Goal: Task Accomplishment & Management: Manage account settings

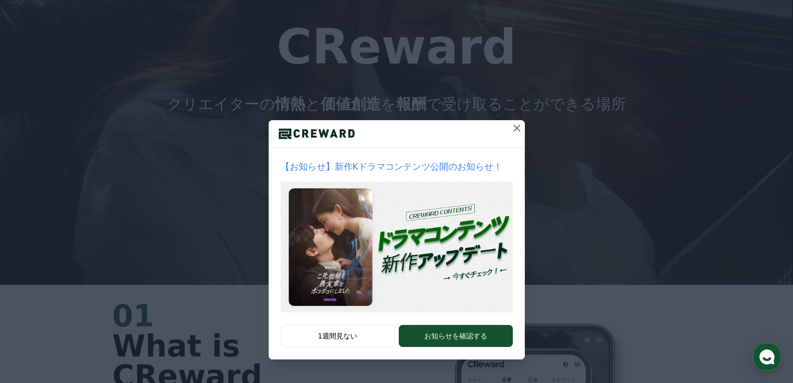
scroll to position [100, 0]
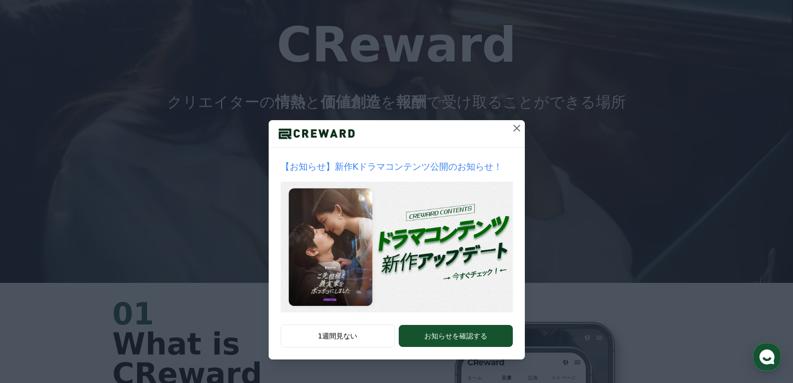
click at [515, 129] on icon at bounding box center [517, 128] width 12 height 12
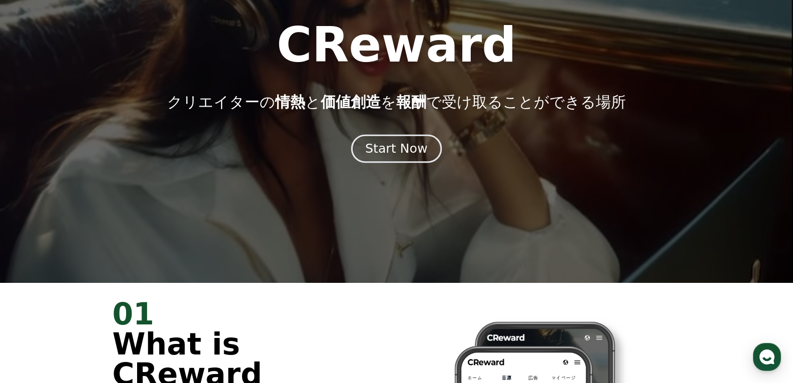
scroll to position [0, 0]
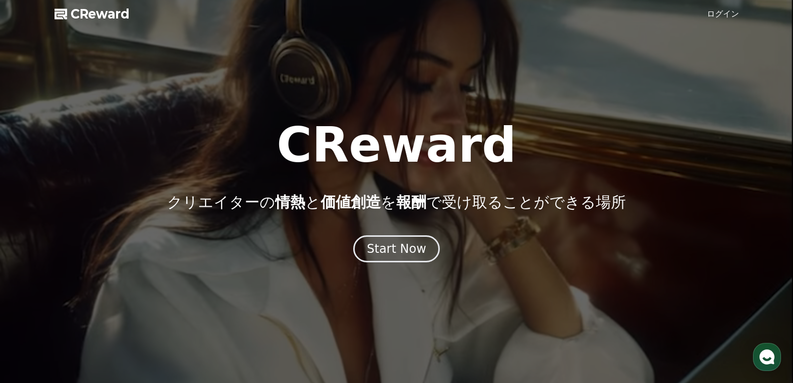
drag, startPoint x: 283, startPoint y: 169, endPoint x: 518, endPoint y: 115, distance: 241.0
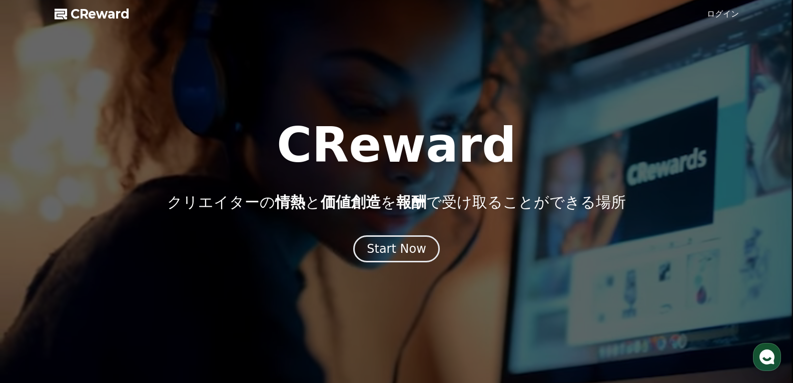
click at [494, 111] on div at bounding box center [396, 191] width 793 height 383
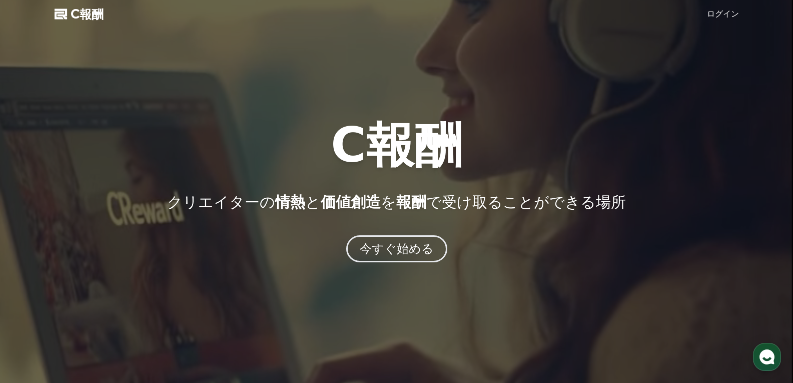
click at [536, 168] on div "C報酬 クリエイターの 情熱 と 価値創造 を 報酬 で受け取ることができる場所" at bounding box center [396, 166] width 793 height 90
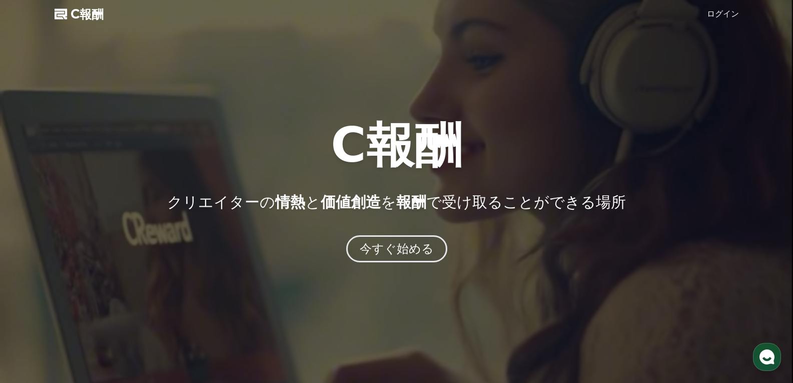
click at [88, 14] on font "C報酬" at bounding box center [87, 14] width 33 height 14
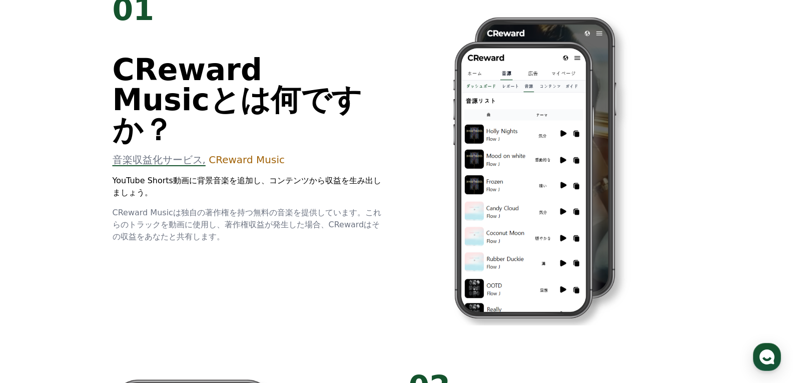
scroll to position [400, 0]
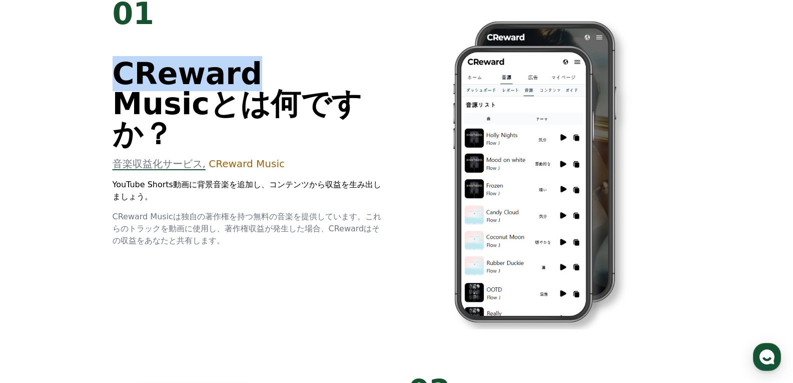
drag, startPoint x: 117, startPoint y: 74, endPoint x: 229, endPoint y: 78, distance: 112.2
click at [229, 78] on font "CReward Music" at bounding box center [188, 88] width 150 height 65
copy font "CReward"
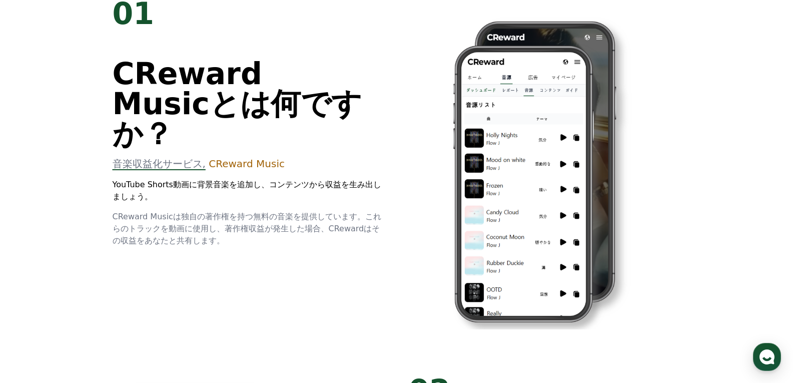
click at [260, 56] on font "CReward Music" at bounding box center [188, 88] width 150 height 65
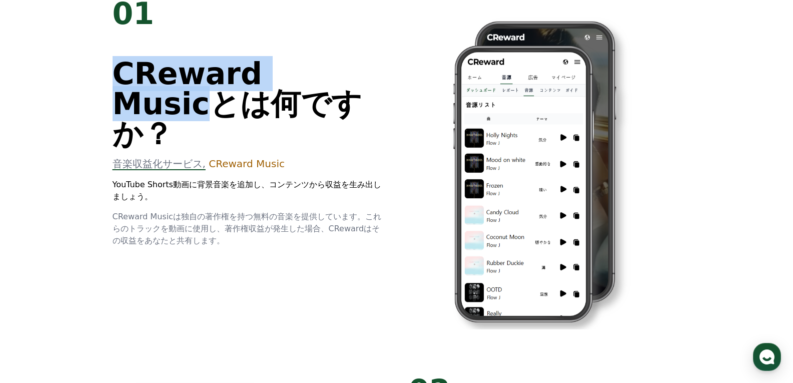
drag, startPoint x: 117, startPoint y: 76, endPoint x: 321, endPoint y: 79, distance: 204.8
click at [321, 79] on font "CReward Music とは何ですか？" at bounding box center [237, 103] width 249 height 95
copy font "CReward Music"
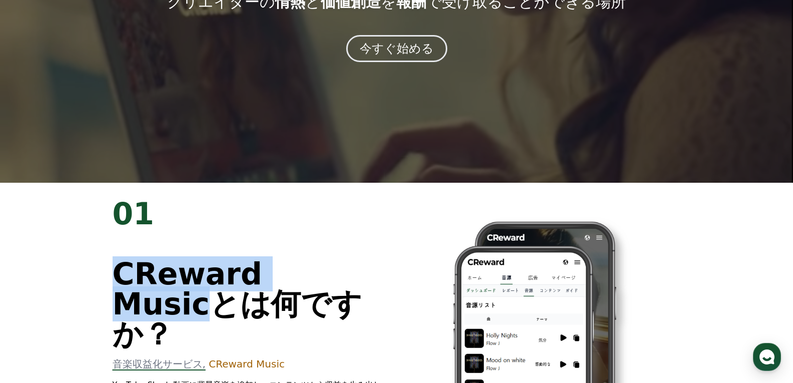
scroll to position [0, 0]
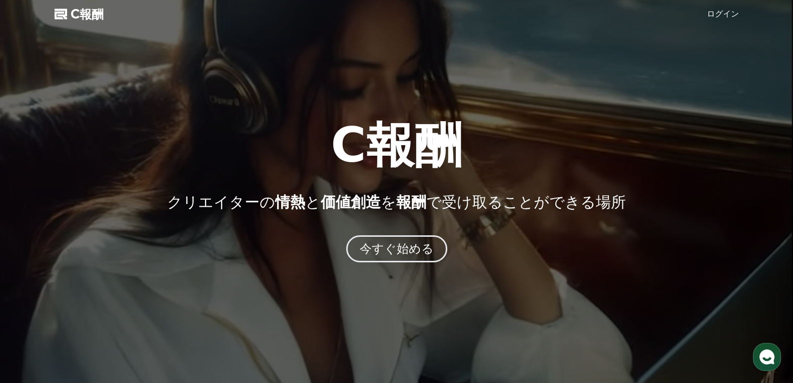
click at [725, 9] on link "ログイン" at bounding box center [723, 14] width 32 height 12
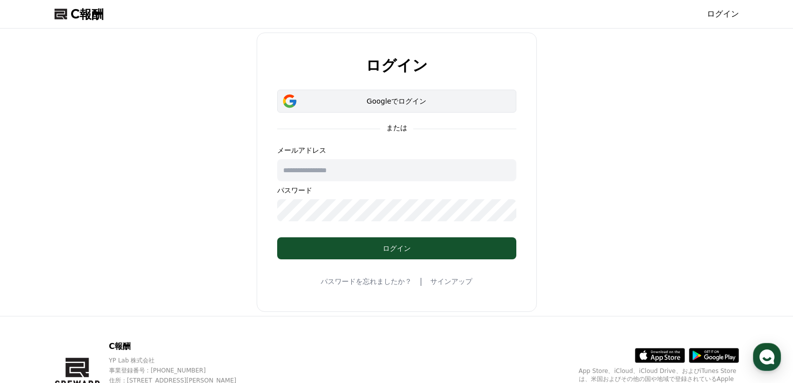
click at [337, 100] on div "Googleでログイン" at bounding box center [397, 101] width 210 height 10
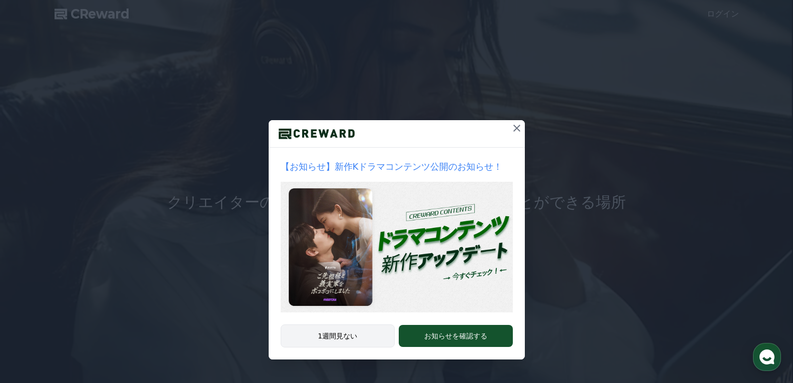
click at [334, 334] on button "1週間見ない" at bounding box center [338, 335] width 115 height 23
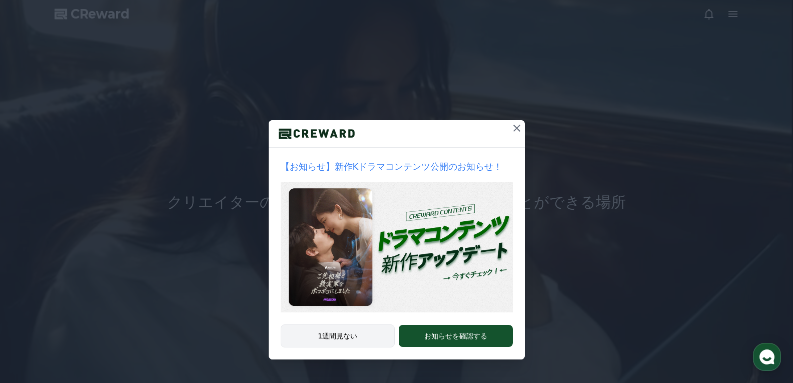
click at [354, 333] on button "1週間見ない" at bounding box center [338, 335] width 115 height 23
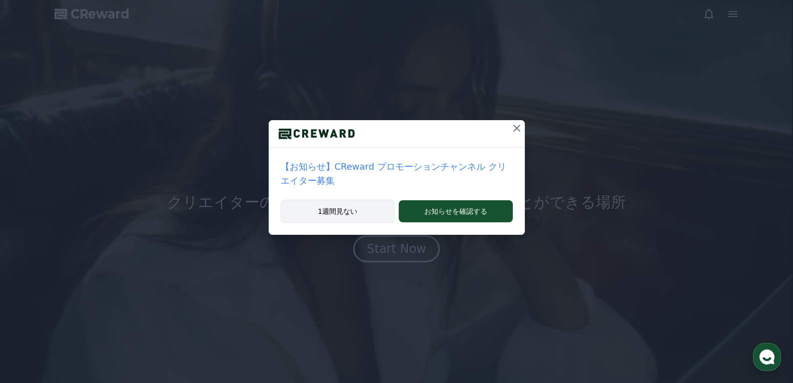
click at [357, 200] on button "1週間見ない" at bounding box center [338, 211] width 115 height 23
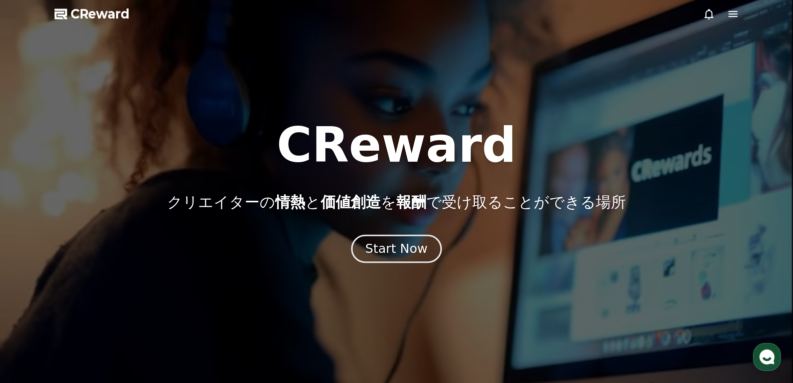
click at [380, 241] on div "Start Now" at bounding box center [396, 248] width 62 height 17
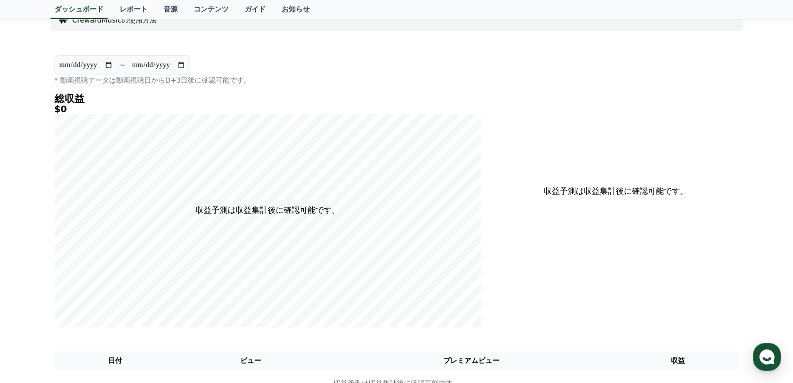
scroll to position [50, 0]
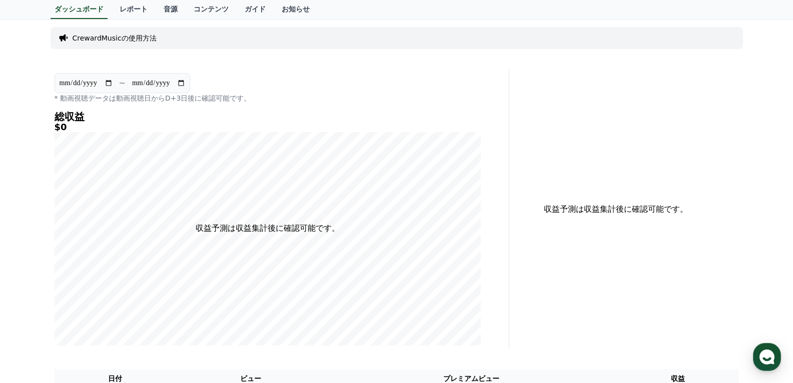
click at [131, 133] on div "総収益 $0 収益予測は収益集計後に確認可能です。" at bounding box center [268, 228] width 427 height 234
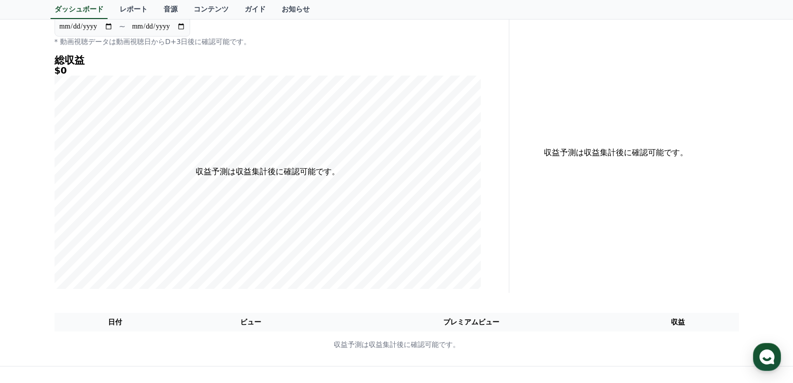
scroll to position [0, 0]
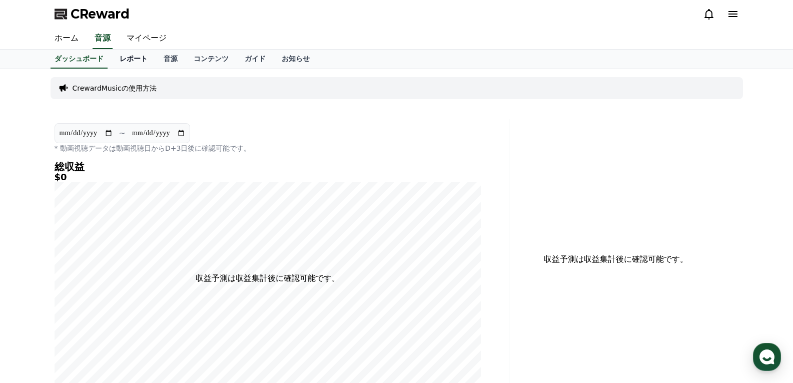
click at [116, 61] on link "レポート" at bounding box center [134, 59] width 44 height 19
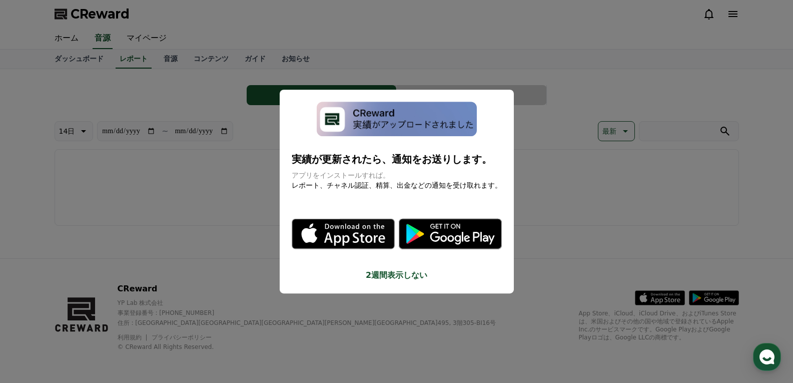
click at [357, 226] on icon "modal" at bounding box center [367, 234] width 55 height 31
click at [404, 276] on button "2週間表示しない" at bounding box center [397, 275] width 210 height 12
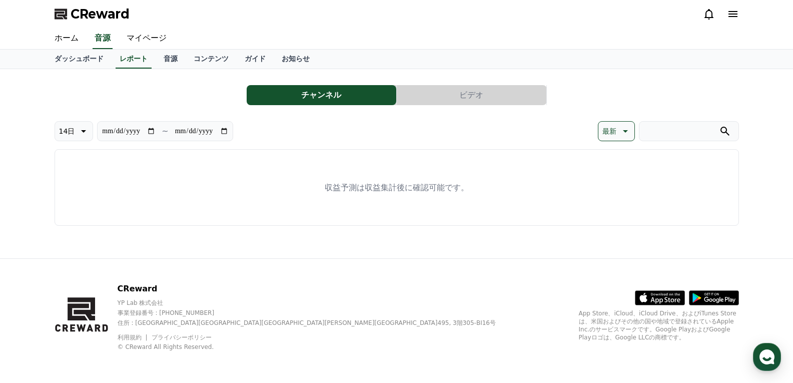
click at [457, 101] on button "ビデオ" at bounding box center [472, 95] width 150 height 20
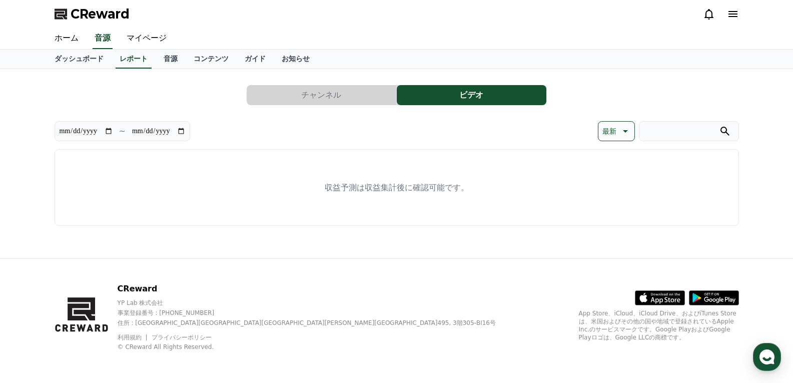
click at [358, 91] on button "チャンネル" at bounding box center [322, 95] width 150 height 20
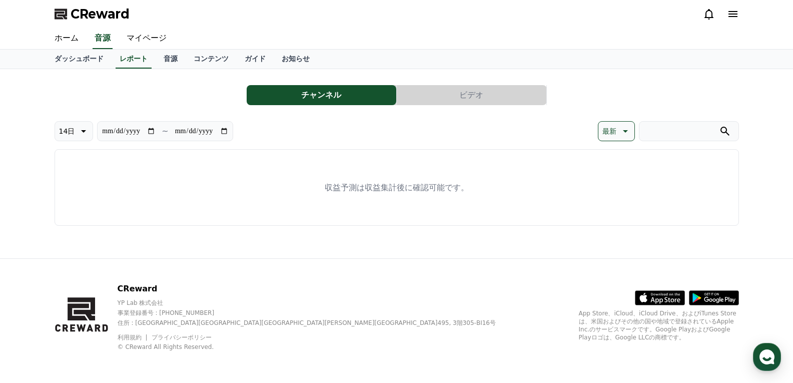
click at [734, 14] on icon at bounding box center [733, 14] width 9 height 6
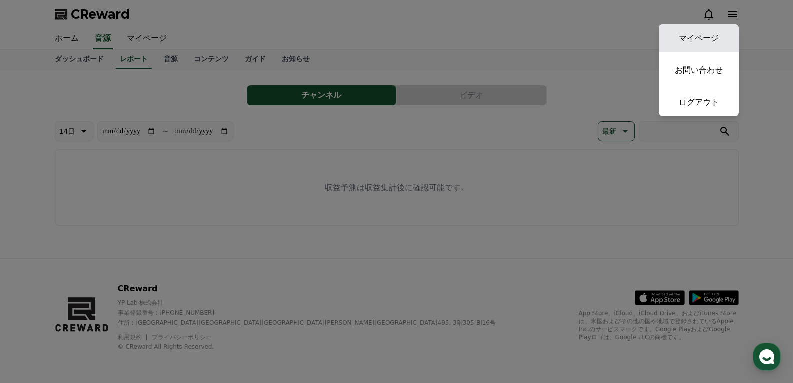
click at [703, 34] on link "マイページ" at bounding box center [699, 38] width 80 height 28
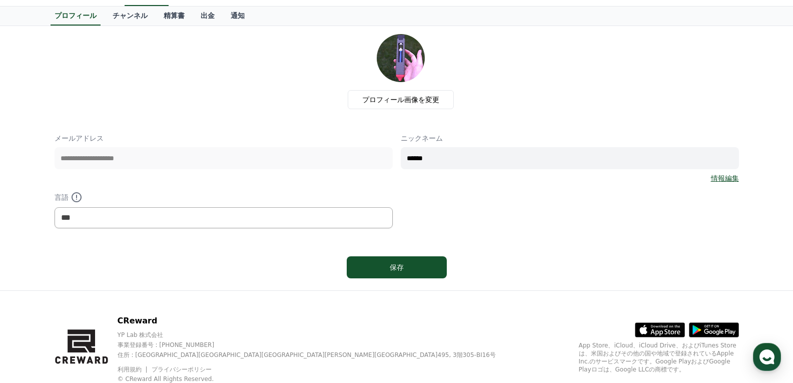
scroll to position [75, 0]
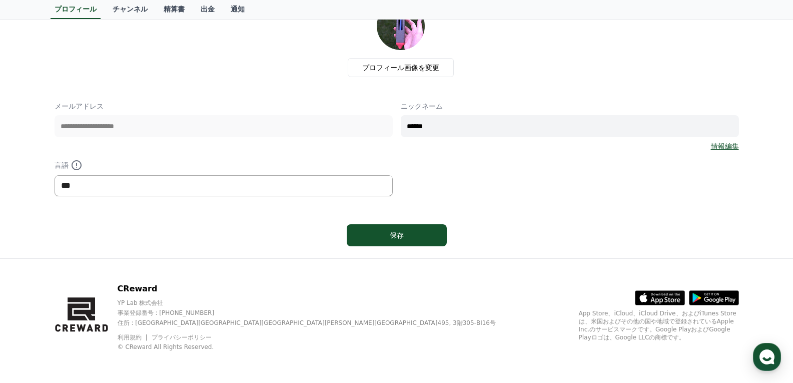
click at [271, 190] on select "*** ******* ***" at bounding box center [224, 185] width 338 height 21
click at [270, 190] on select "*** ******* ***" at bounding box center [224, 185] width 338 height 21
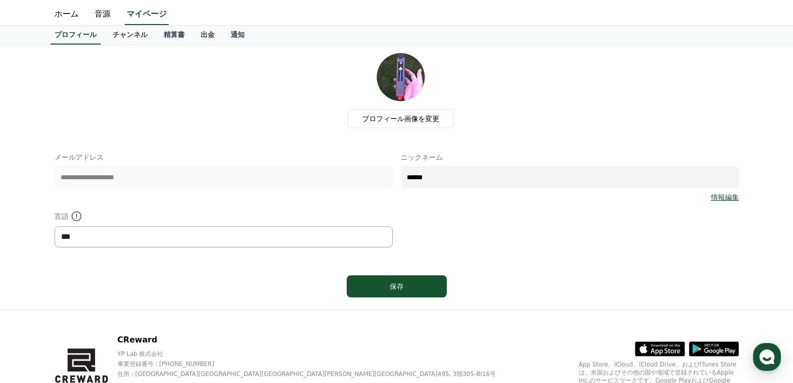
scroll to position [0, 0]
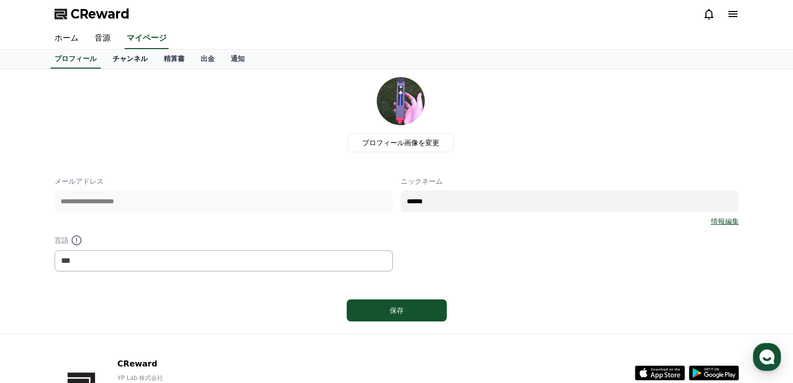
click at [106, 57] on link "チャンネル" at bounding box center [130, 59] width 51 height 19
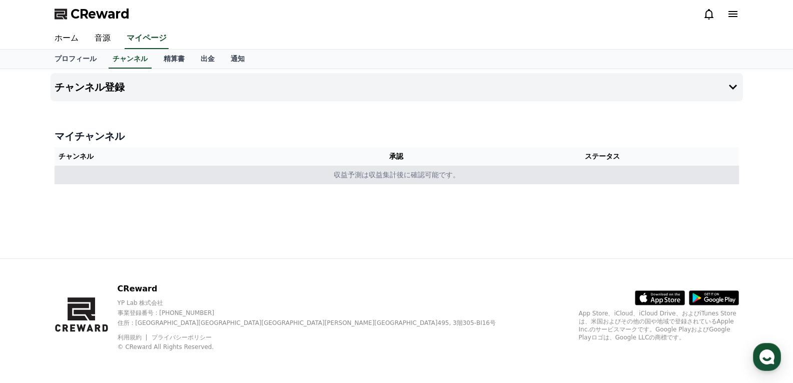
click at [107, 174] on td "収益予測は収益集計後に確認可能です。" at bounding box center [397, 175] width 685 height 19
drag, startPoint x: 375, startPoint y: 175, endPoint x: 387, endPoint y: 174, distance: 11.6
click at [376, 175] on td "収益予測は収益集計後に確認可能です。" at bounding box center [397, 175] width 685 height 19
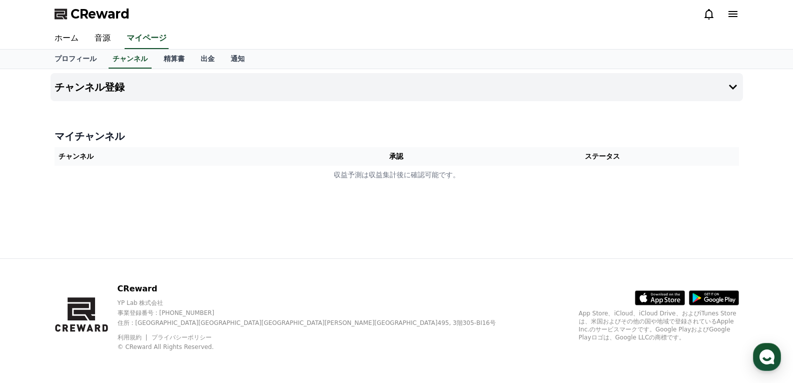
click at [384, 158] on th "承認" at bounding box center [397, 156] width 140 height 19
click at [733, 87] on icon at bounding box center [733, 87] width 12 height 12
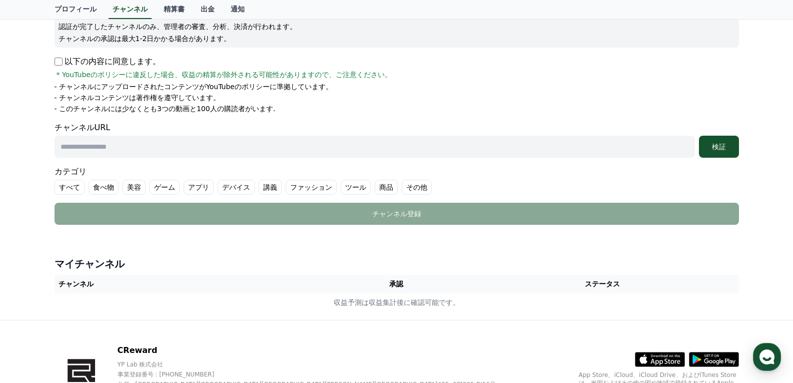
scroll to position [200, 0]
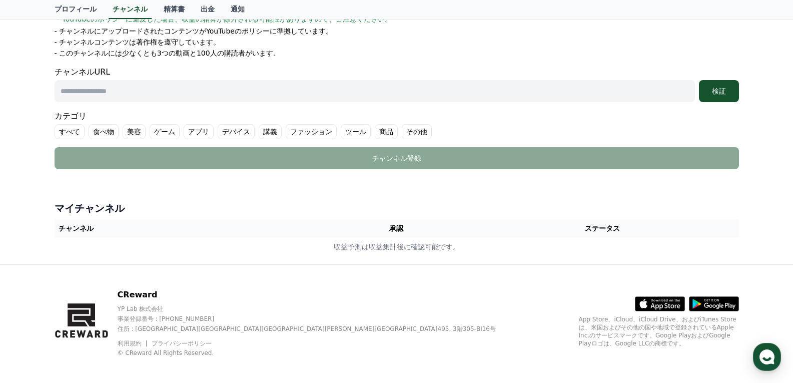
click at [121, 88] on input "text" at bounding box center [375, 91] width 641 height 22
click at [147, 71] on div "チャンネルURL 検証" at bounding box center [397, 84] width 685 height 36
click at [145, 92] on input "text" at bounding box center [375, 91] width 641 height 22
click at [193, 66] on form "Youtube * 注意 * チャンネルを追加した後、認証を行ってください。 認証が完了したチャンネルのみ、管理者の審査、分析、決済が行われます。 チャンネル…" at bounding box center [397, 41] width 685 height 256
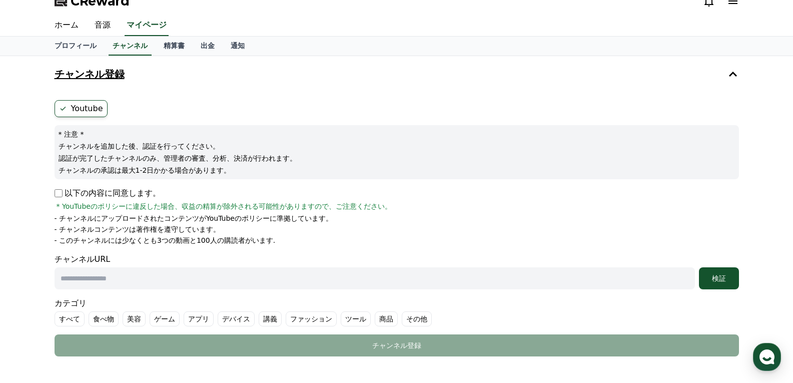
scroll to position [0, 0]
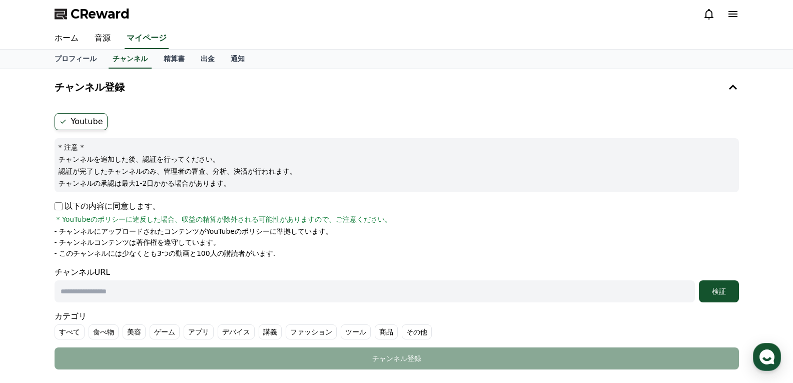
click at [88, 118] on label "Youtube" at bounding box center [81, 121] width 53 height 17
drag, startPoint x: 60, startPoint y: 230, endPoint x: 268, endPoint y: 234, distance: 208.3
click at [268, 233] on p "- チャンネルにアップロードされたコンテンツがYouTubeのポリシーに準拠しています。" at bounding box center [194, 231] width 278 height 10
drag, startPoint x: 267, startPoint y: 251, endPoint x: 186, endPoint y: 255, distance: 80.7
click at [267, 252] on li "- このチャンネルには少なくとも3つの動画と100人の購読者がいます." at bounding box center [397, 253] width 685 height 10
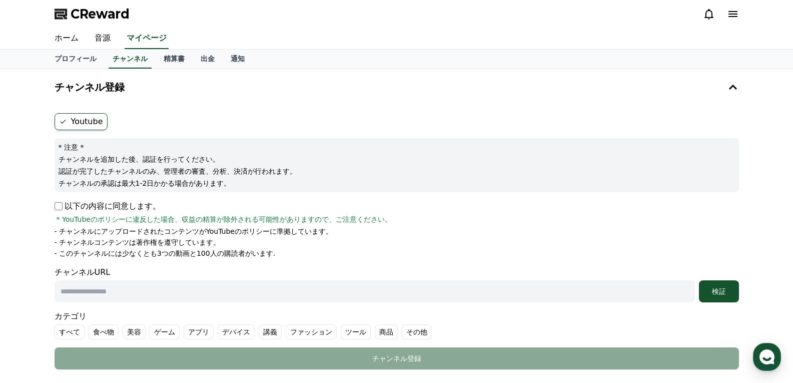
drag, startPoint x: 61, startPoint y: 240, endPoint x: 177, endPoint y: 243, distance: 116.2
click at [177, 243] on p "- チャンネルコンテンツは著作権を遵守しています。" at bounding box center [138, 242] width 166 height 10
drag, startPoint x: 222, startPoint y: 247, endPoint x: 211, endPoint y: 248, distance: 10.6
click at [222, 247] on li "- チャンネルコンテンツは著作権を遵守しています。" at bounding box center [397, 242] width 685 height 10
drag, startPoint x: 61, startPoint y: 254, endPoint x: 144, endPoint y: 259, distance: 82.8
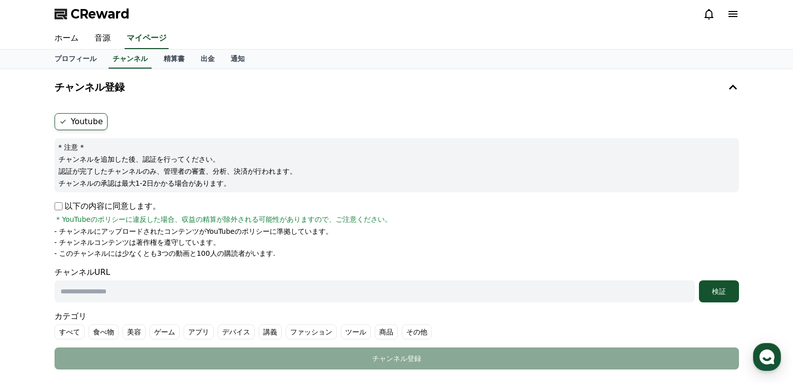
click at [144, 259] on form "Youtube * 注意 * チャンネルを追加した後、認証を行ってください。 認証が完了したチャンネルのみ、管理者の審査、分析、決済が行われます。 チャンネル…" at bounding box center [397, 241] width 685 height 256
drag, startPoint x: 141, startPoint y: 266, endPoint x: 98, endPoint y: 262, distance: 42.7
click at [139, 265] on form "Youtube * 注意 * チャンネルを追加した後、認証を行ってください。 認証が完了したチャンネルのみ、管理者の審査、分析、決済が行われます。 チャンネル…" at bounding box center [397, 241] width 685 height 256
drag, startPoint x: 60, startPoint y: 254, endPoint x: 243, endPoint y: 257, distance: 183.3
click at [240, 257] on li "- このチャンネルには少なくとも3つの動画と100人の購読者がいます." at bounding box center [397, 253] width 685 height 10
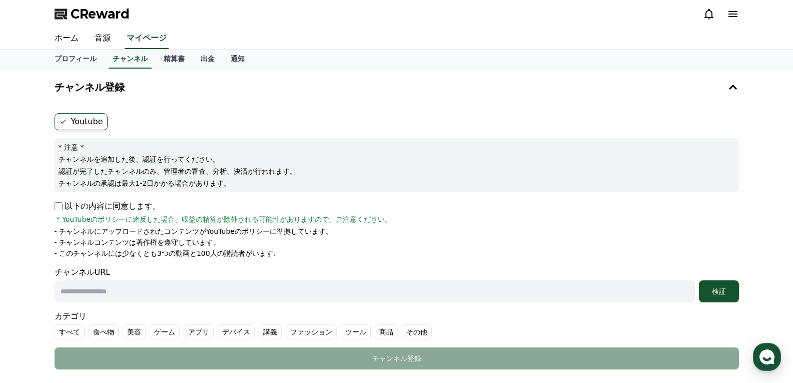
click at [260, 257] on li "- このチャンネルには少なくとも3つの動画と100人の購読者がいます." at bounding box center [397, 253] width 685 height 10
click at [156, 58] on link "精算書" at bounding box center [174, 59] width 37 height 19
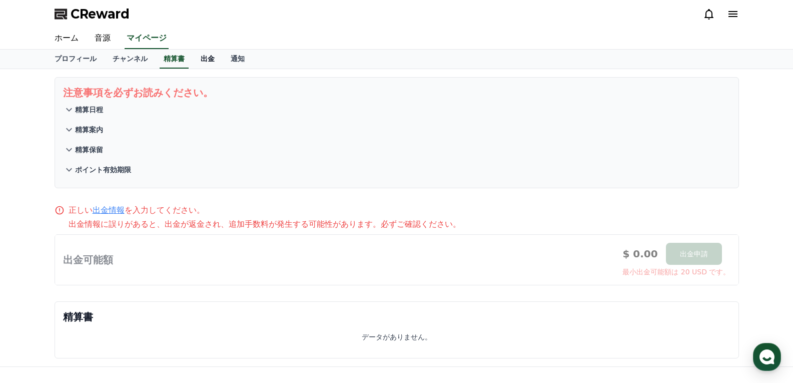
click at [195, 60] on link "出金" at bounding box center [208, 59] width 30 height 19
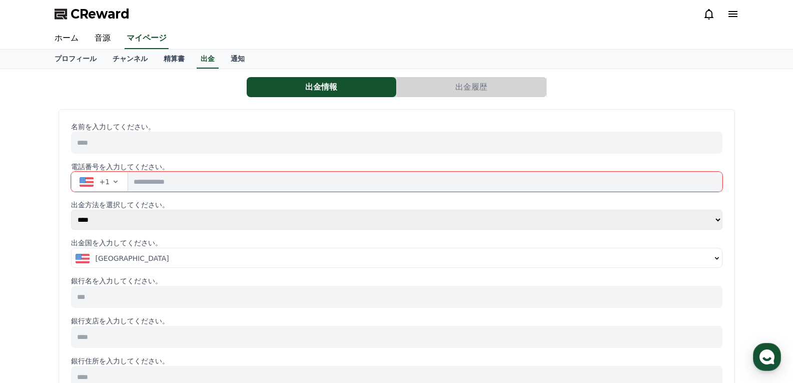
click at [192, 189] on input "tel" at bounding box center [425, 182] width 594 height 20
click at [223, 59] on link "通知" at bounding box center [238, 59] width 30 height 19
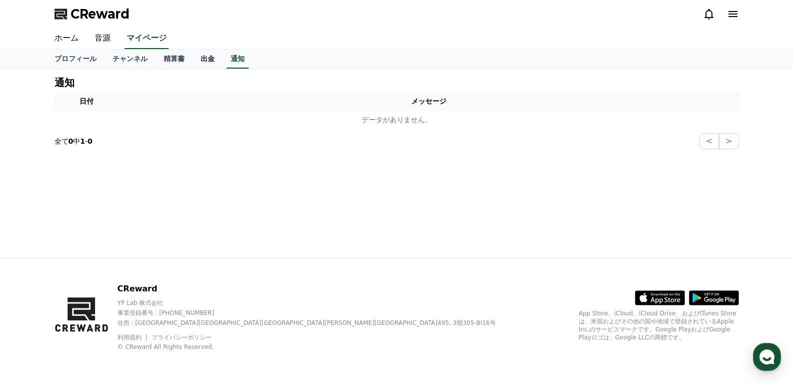
click at [193, 61] on link "出金" at bounding box center [208, 59] width 30 height 19
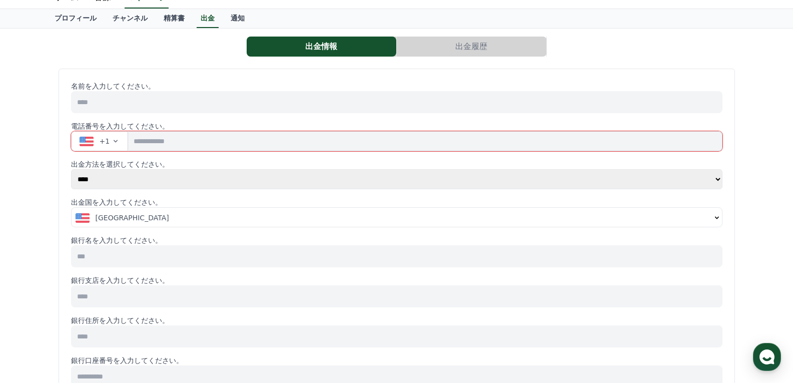
scroll to position [100, 0]
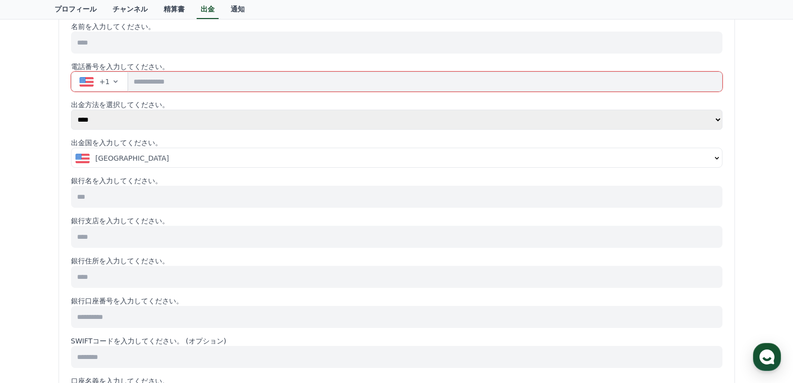
click at [105, 78] on span "+1" at bounding box center [105, 82] width 11 height 10
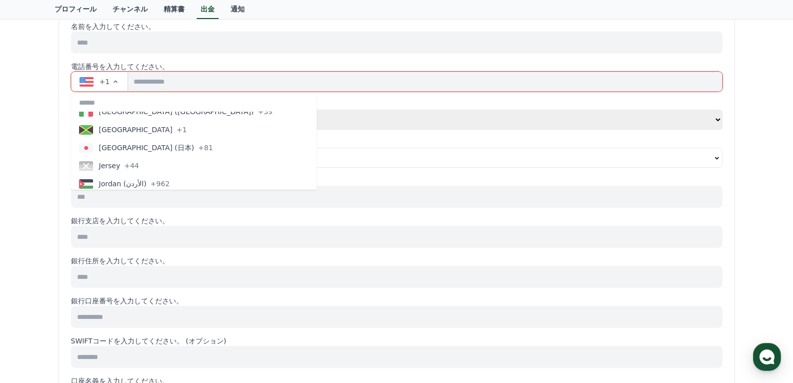
scroll to position [1952, 0]
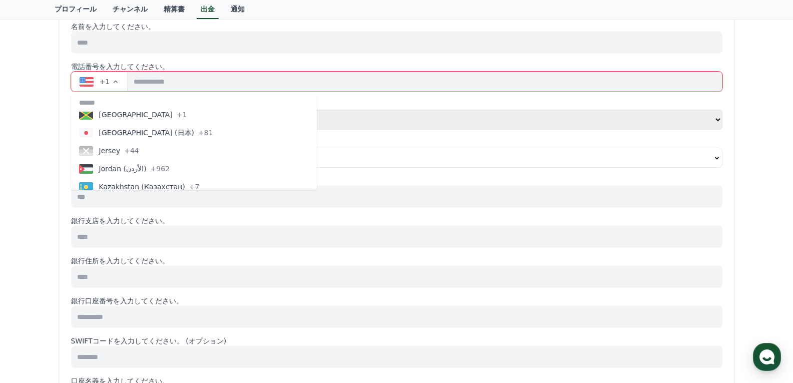
click at [86, 129] on span "button" at bounding box center [86, 133] width 14 height 10
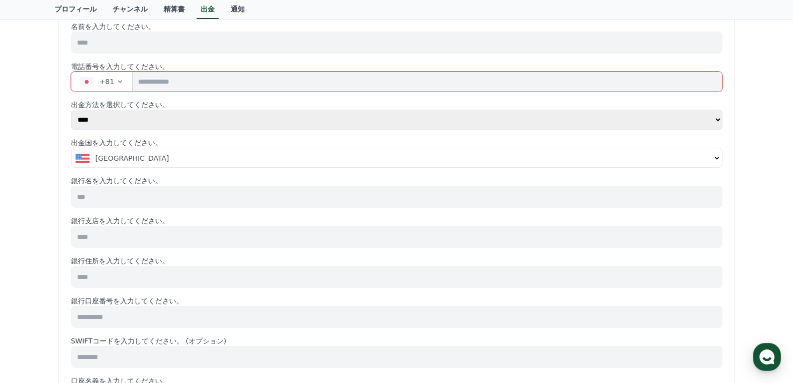
click at [131, 153] on button "United States" at bounding box center [397, 158] width 651 height 20
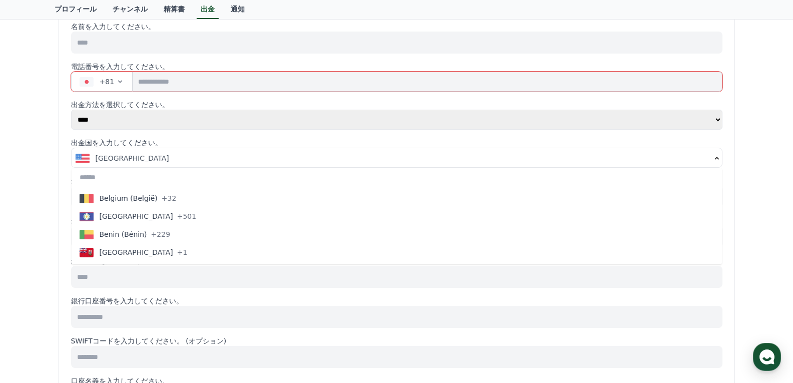
scroll to position [501, 0]
click at [143, 155] on div "United States" at bounding box center [394, 158] width 636 height 10
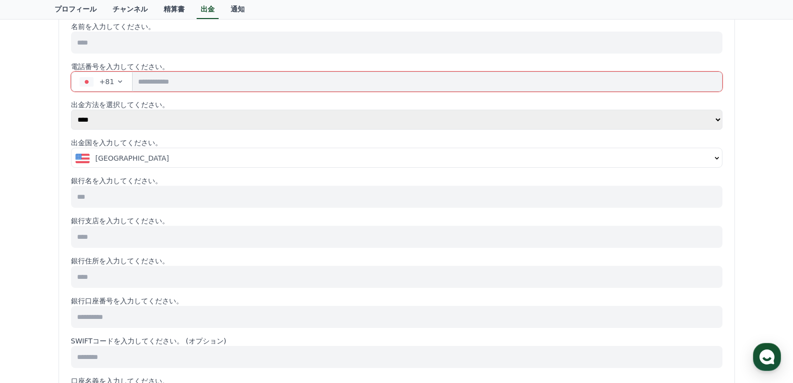
drag, startPoint x: 80, startPoint y: 141, endPoint x: 148, endPoint y: 142, distance: 68.1
click at [148, 142] on p "出金国を入力してください。" at bounding box center [397, 143] width 652 height 10
click at [149, 142] on p "出金国を入力してください。" at bounding box center [397, 143] width 652 height 10
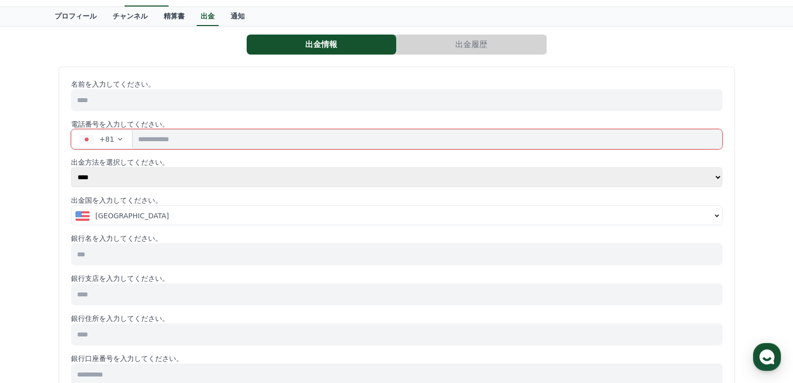
scroll to position [0, 0]
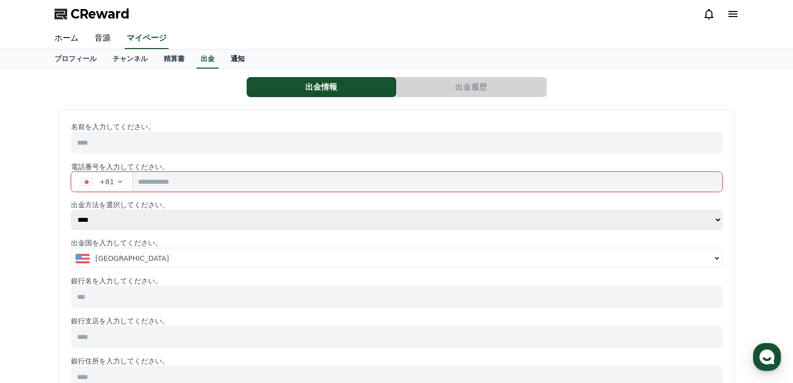
click at [223, 58] on link "通知" at bounding box center [238, 59] width 30 height 19
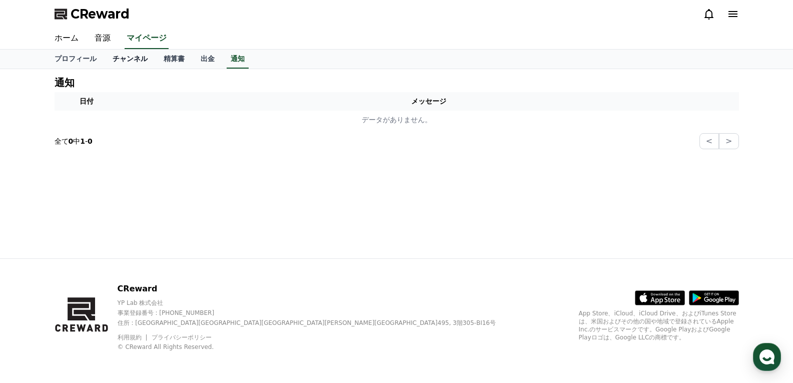
click at [106, 60] on link "チャンネル" at bounding box center [130, 59] width 51 height 19
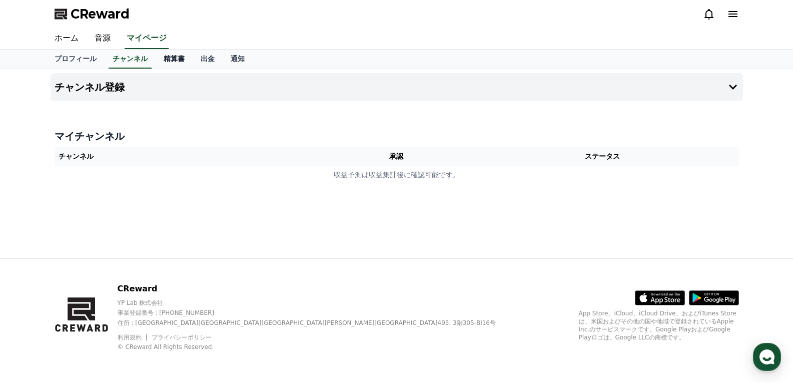
click at [156, 66] on link "精算書" at bounding box center [174, 59] width 37 height 19
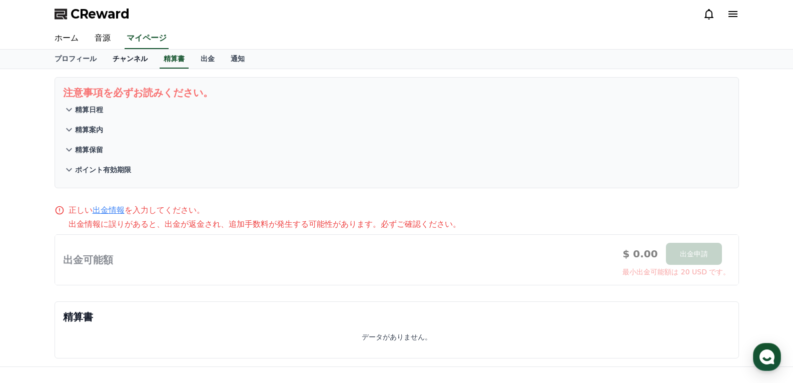
click at [126, 61] on link "チャンネル" at bounding box center [130, 59] width 51 height 19
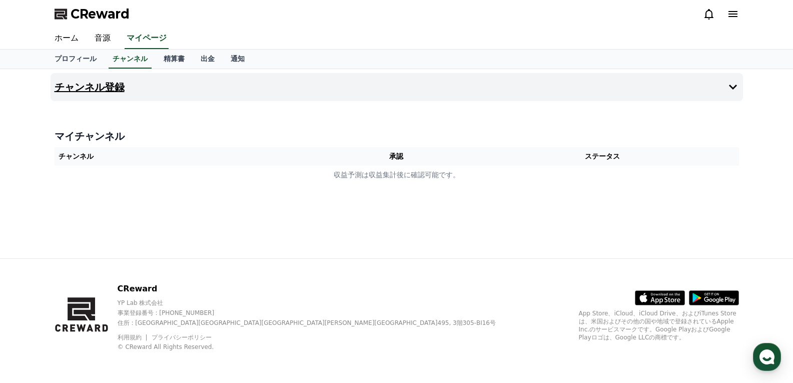
click at [95, 94] on button "チャンネル登録" at bounding box center [397, 87] width 693 height 28
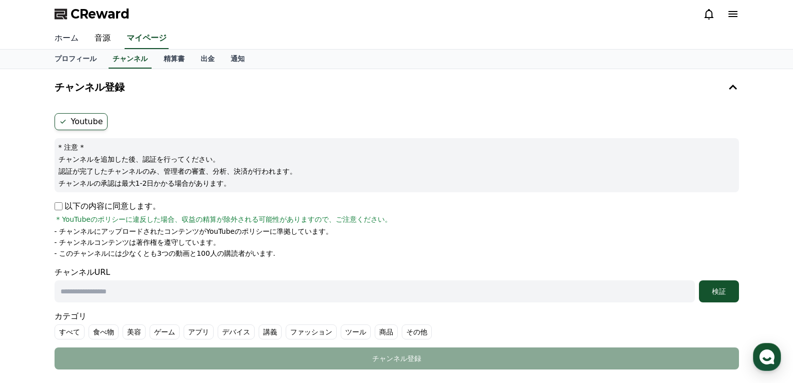
click at [70, 42] on link "ホーム" at bounding box center [67, 38] width 40 height 21
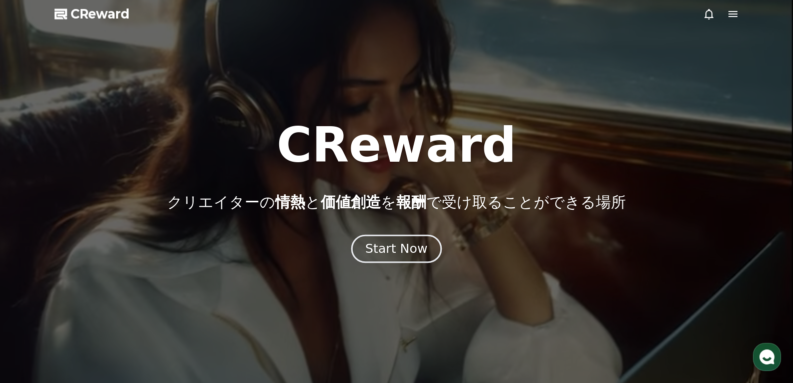
click at [399, 247] on div "Start Now" at bounding box center [396, 248] width 62 height 17
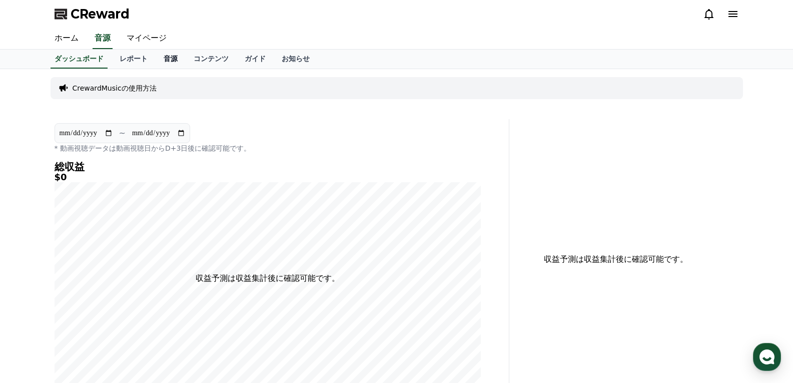
drag, startPoint x: 122, startPoint y: 56, endPoint x: 137, endPoint y: 59, distance: 14.7
click at [122, 56] on link "レポート" at bounding box center [134, 59] width 44 height 19
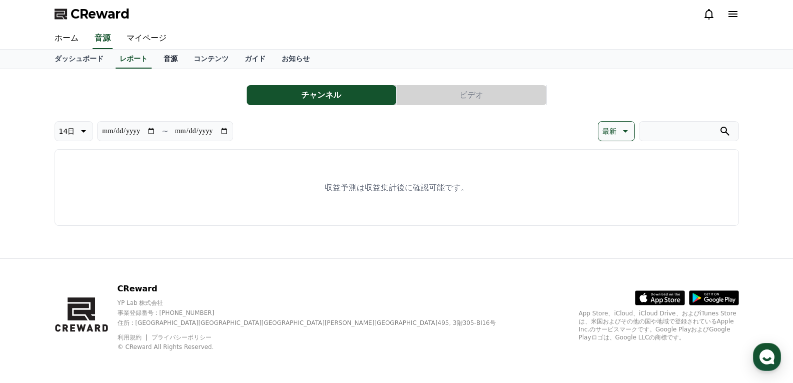
click at [156, 59] on link "音源" at bounding box center [171, 59] width 30 height 19
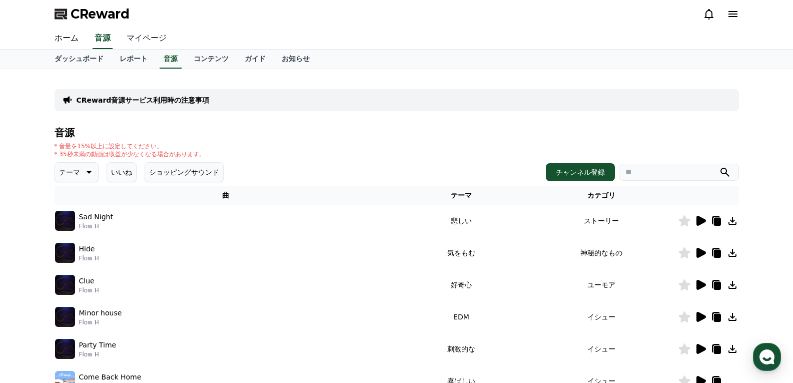
click at [135, 36] on link "マイページ" at bounding box center [147, 38] width 56 height 21
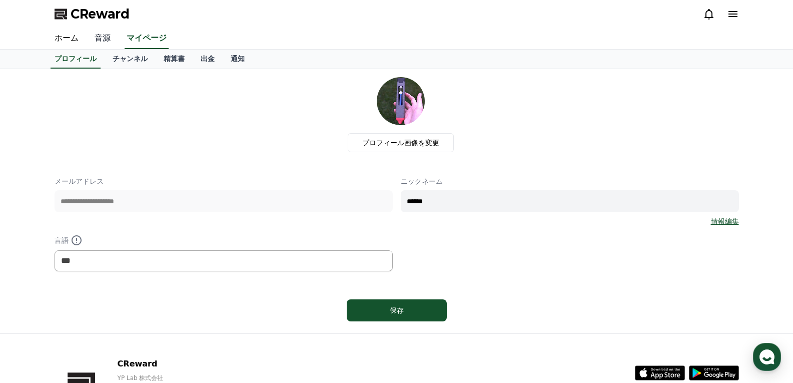
click at [96, 39] on link "音源" at bounding box center [103, 38] width 32 height 21
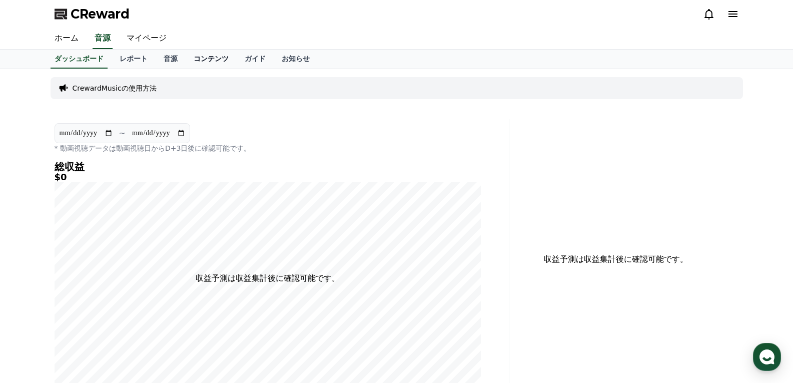
click at [186, 55] on link "コンテンツ" at bounding box center [211, 59] width 51 height 19
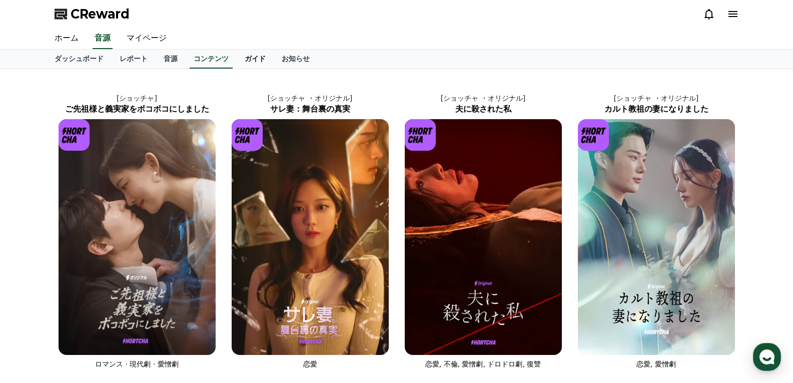
click at [237, 60] on link "ガイド" at bounding box center [255, 59] width 37 height 19
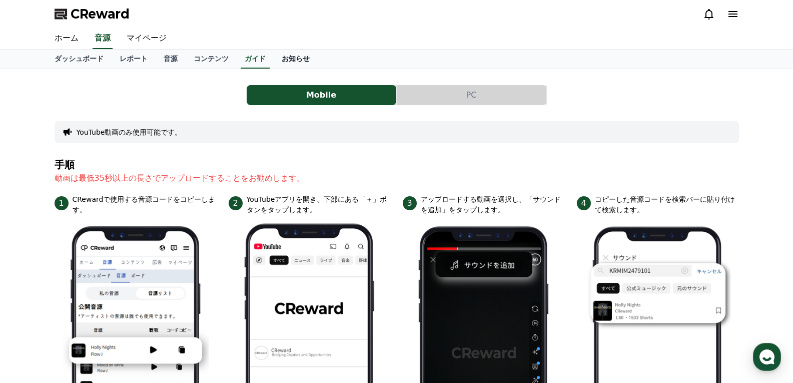
click at [274, 61] on link "お知らせ" at bounding box center [296, 59] width 44 height 19
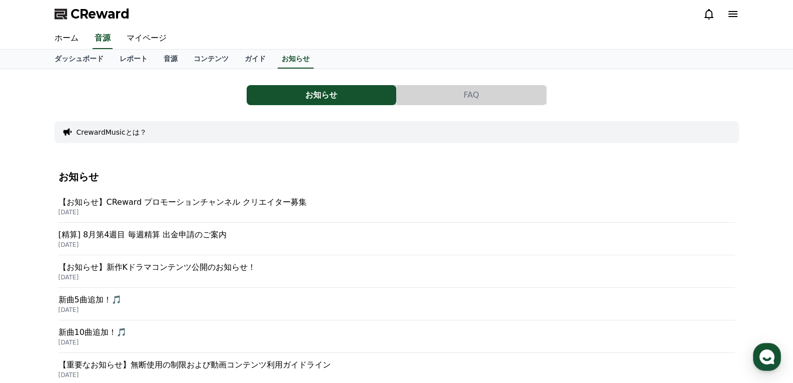
click at [733, 16] on icon at bounding box center [733, 14] width 12 height 12
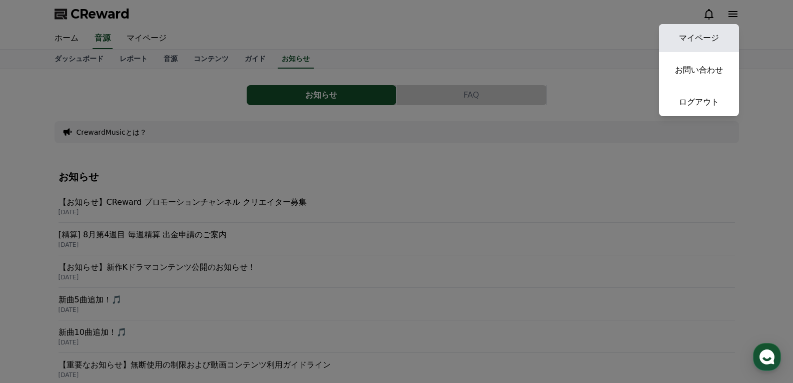
click at [698, 42] on link "マイページ" at bounding box center [699, 38] width 80 height 28
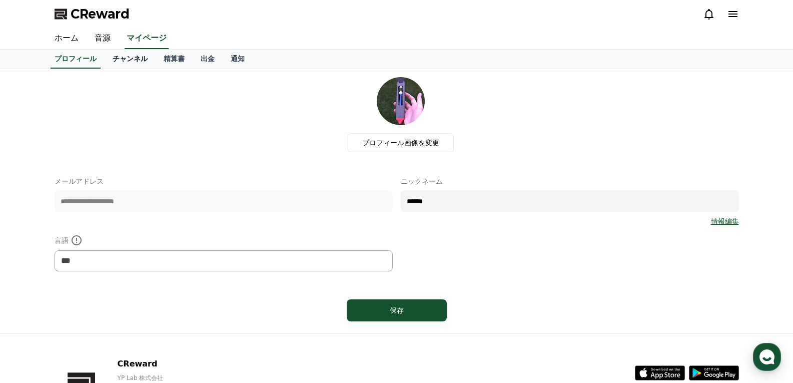
click at [111, 67] on link "チャンネル" at bounding box center [130, 59] width 51 height 19
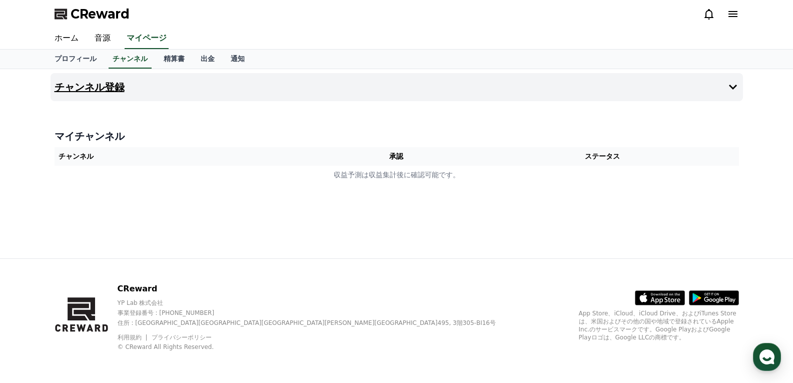
click at [109, 87] on h4 "チャンネル登録" at bounding box center [90, 87] width 70 height 11
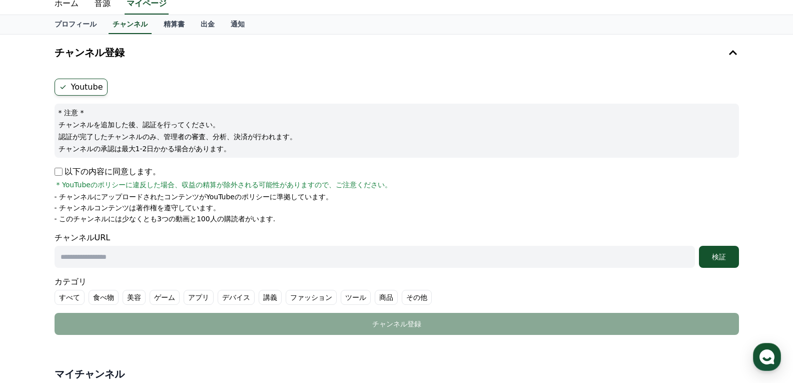
scroll to position [50, 0]
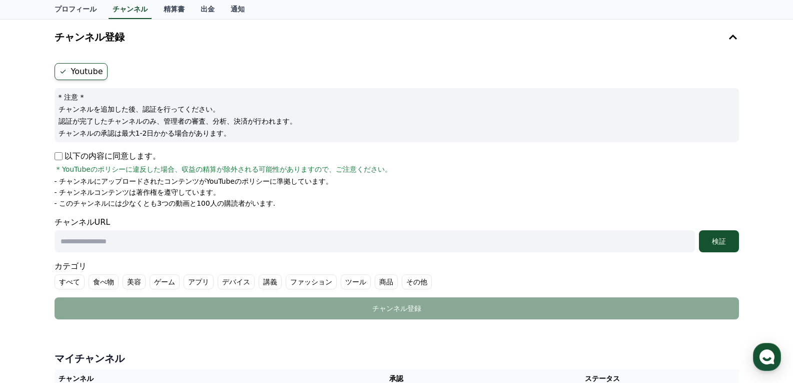
click at [91, 79] on label "Youtube" at bounding box center [81, 71] width 53 height 17
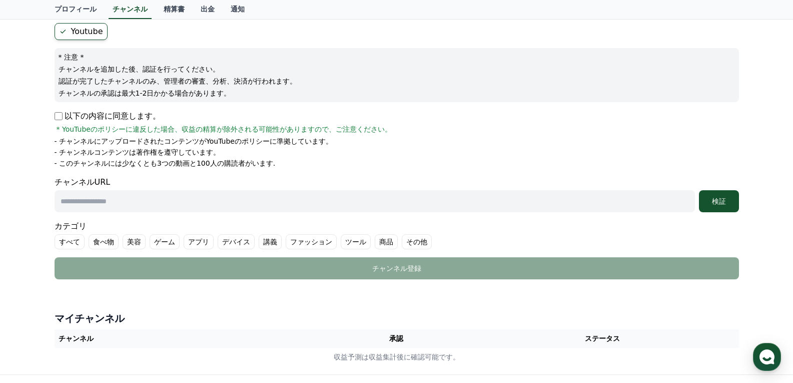
scroll to position [150, 0]
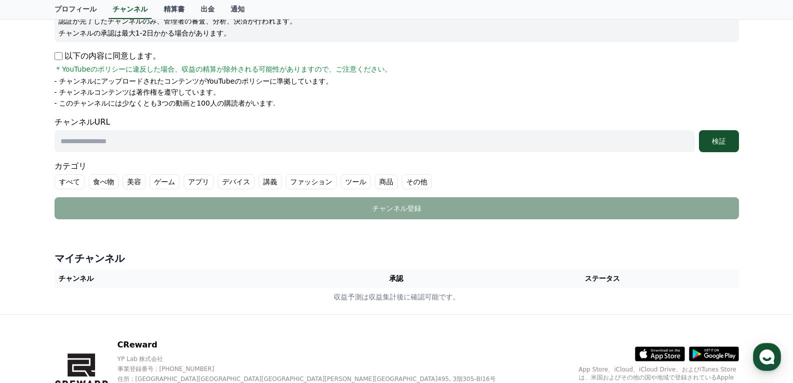
click at [159, 184] on label "ゲーム" at bounding box center [165, 181] width 30 height 15
click at [157, 184] on label "ゲーム" at bounding box center [171, 181] width 42 height 15
click at [69, 179] on label "すべて" at bounding box center [70, 181] width 30 height 15
click at [79, 184] on label "すべて" at bounding box center [76, 181] width 42 height 15
click at [64, 178] on label "すべて" at bounding box center [70, 181] width 30 height 15
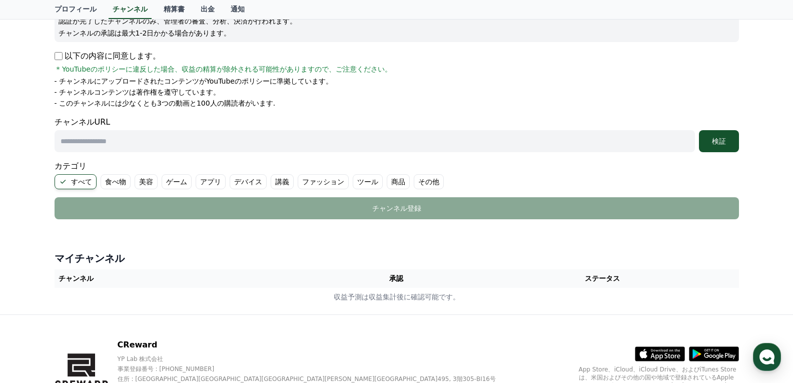
click at [102, 137] on input "text" at bounding box center [375, 141] width 641 height 22
type input "**********"
click at [300, 165] on div "カテゴリ すべて 食べ物 美容 ゲーム アプリ デバイス 講義 ファッション ツール 商品 その他" at bounding box center [397, 174] width 685 height 29
click at [721, 143] on div "検証" at bounding box center [719, 141] width 32 height 10
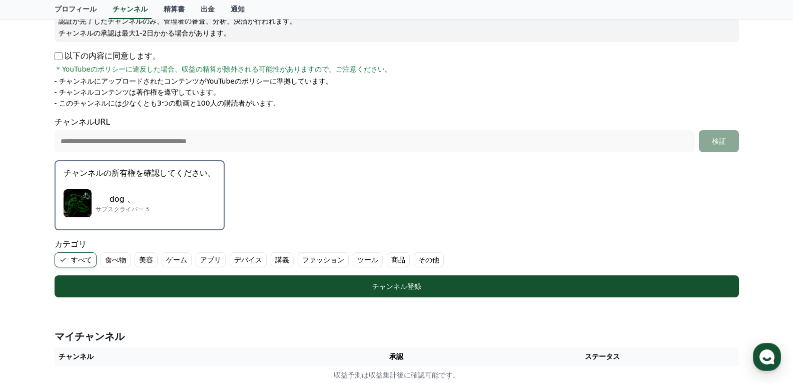
drag, startPoint x: 123, startPoint y: 205, endPoint x: 135, endPoint y: 206, distance: 11.5
click at [135, 206] on p "サブスクライバー 3" at bounding box center [123, 209] width 54 height 8
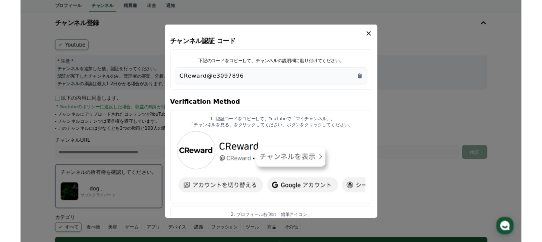
scroll to position [50, 0]
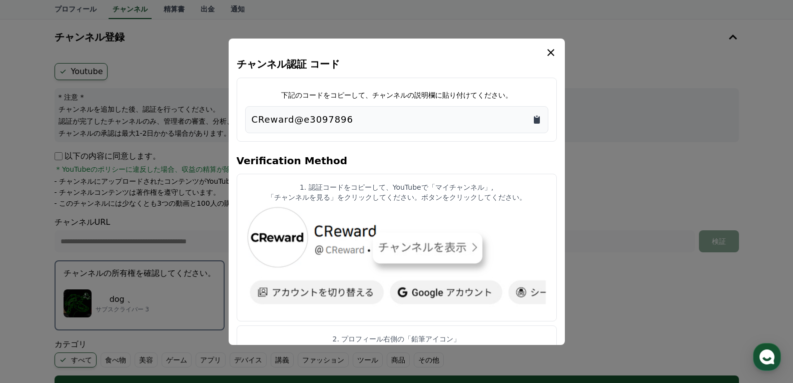
click at [536, 118] on icon "Copy to clipboard" at bounding box center [537, 120] width 6 height 8
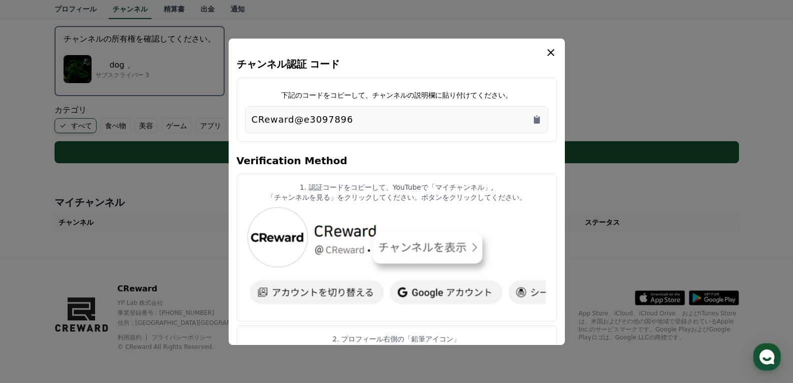
scroll to position [0, 0]
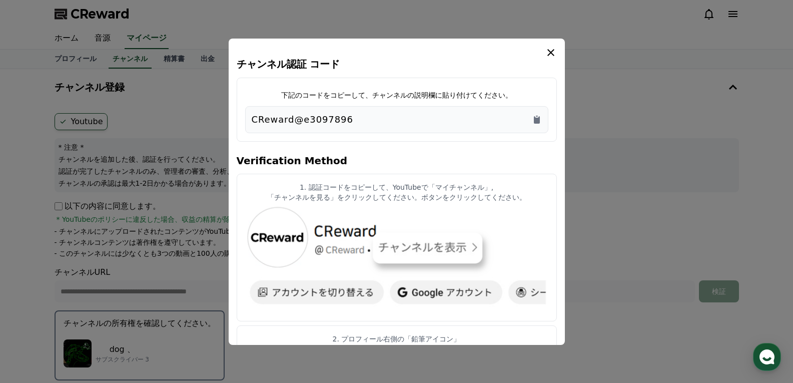
click at [549, 51] on icon "modal" at bounding box center [551, 52] width 7 height 7
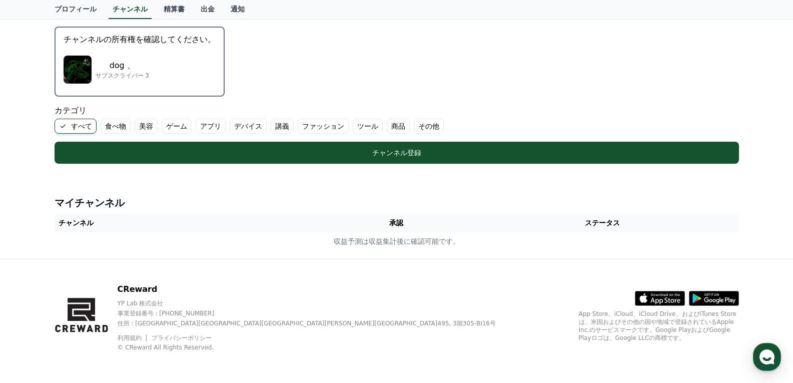
scroll to position [284, 0]
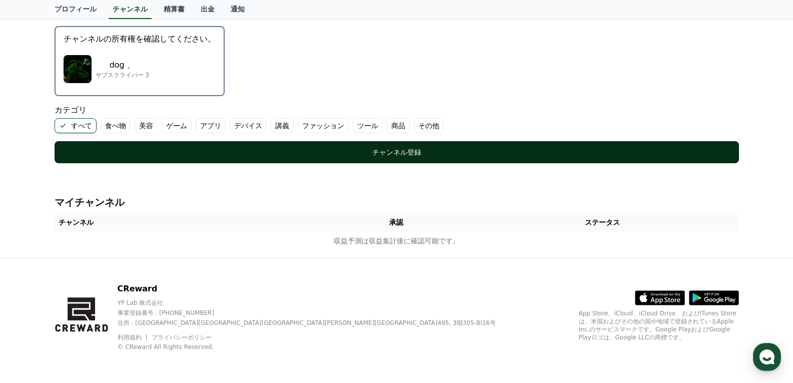
click at [282, 151] on div "チャンネル登録" at bounding box center [397, 152] width 645 height 10
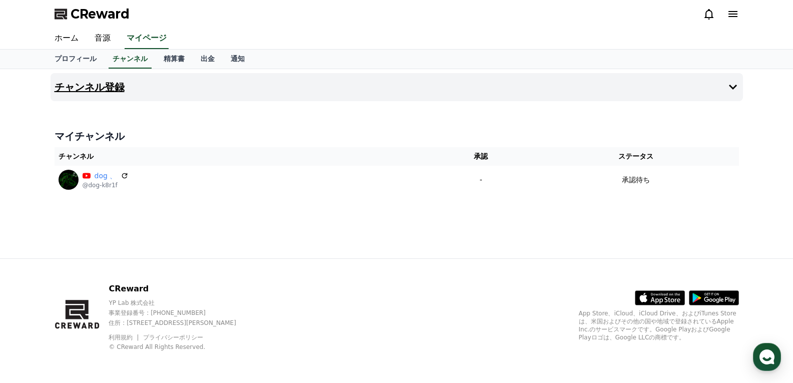
click at [116, 89] on button "チャンネル登録" at bounding box center [397, 87] width 693 height 28
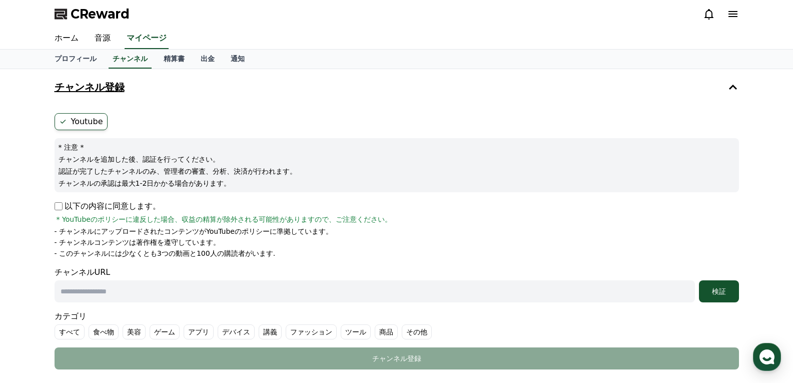
click at [109, 91] on h4 "チャンネル登録" at bounding box center [90, 87] width 70 height 11
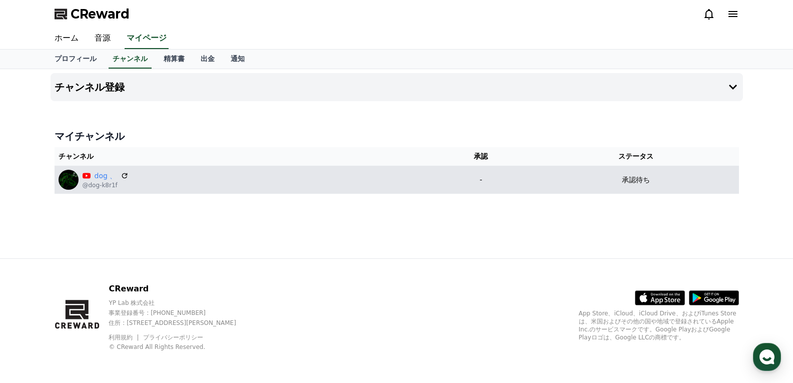
drag, startPoint x: 638, startPoint y: 179, endPoint x: 673, endPoint y: 179, distance: 34.5
click at [673, 179] on div "承認待ち" at bounding box center [636, 180] width 197 height 11
click at [498, 179] on p "-" at bounding box center [481, 180] width 97 height 11
click at [122, 174] on icon at bounding box center [125, 176] width 6 height 6
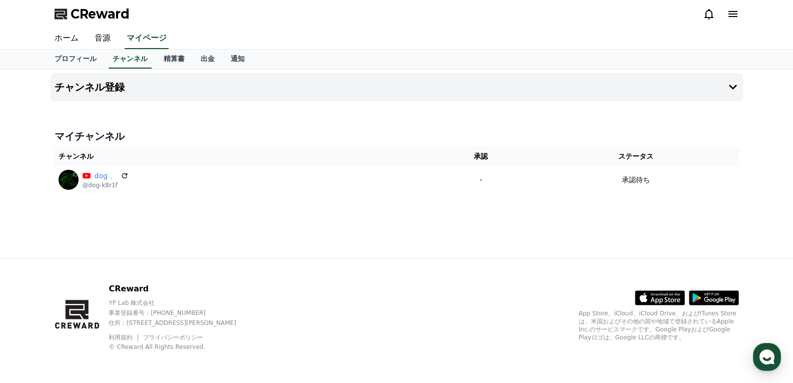
click at [150, 206] on div "チャンネル登録 マイチャンネル チャンネル 承認 ステータス dog 、 @dog-k8r1f - 承認待ち" at bounding box center [397, 163] width 701 height 189
click at [156, 57] on link "精算書" at bounding box center [174, 59] width 37 height 19
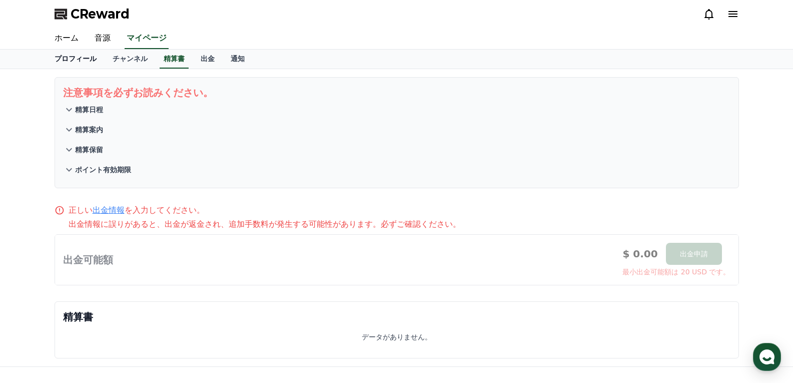
click at [80, 57] on link "プロフィール" at bounding box center [76, 59] width 58 height 19
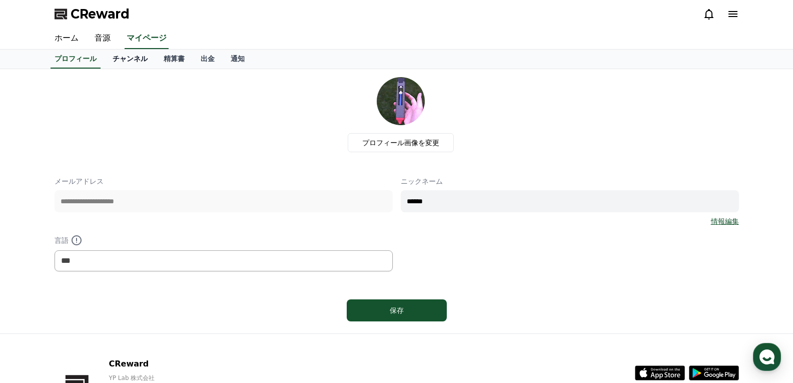
click at [112, 59] on link "チャンネル" at bounding box center [130, 59] width 51 height 19
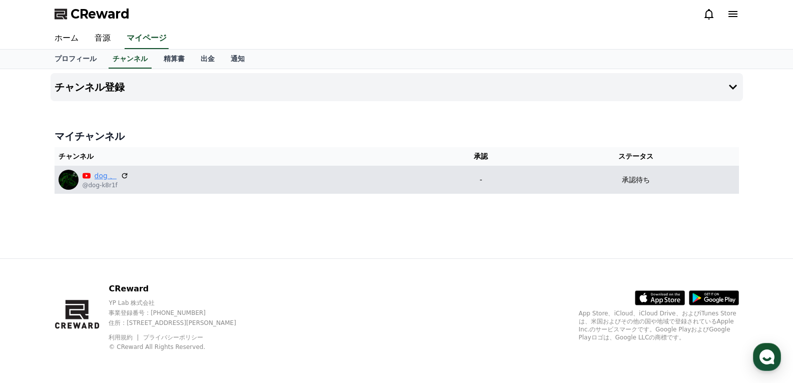
click at [100, 176] on link "dog 、" at bounding box center [106, 176] width 23 height 11
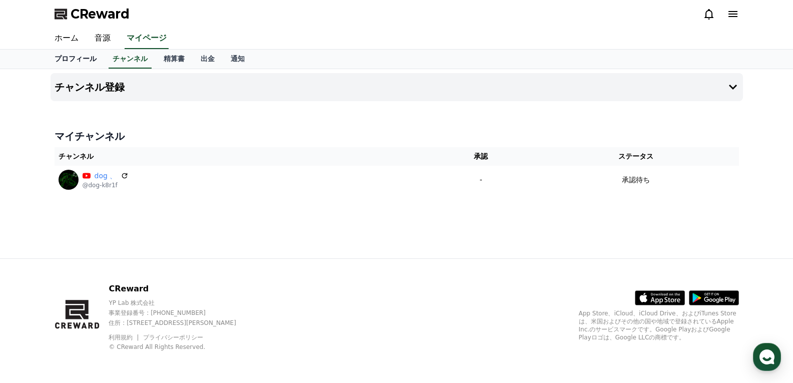
click at [77, 55] on link "プロフィール" at bounding box center [76, 59] width 58 height 19
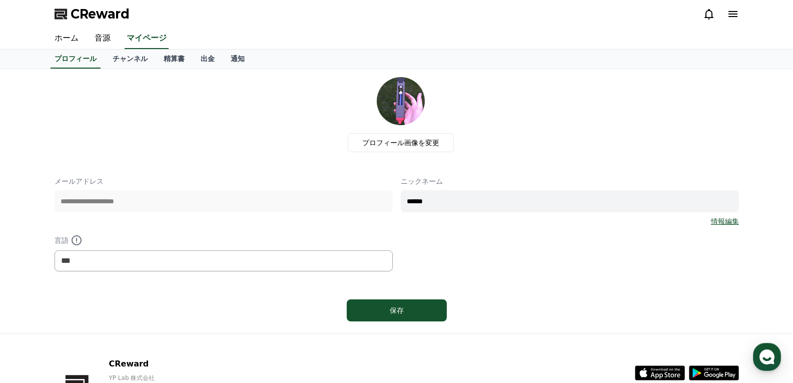
click at [519, 25] on div "CReward" at bounding box center [397, 14] width 701 height 28
click at [202, 17] on div "CReward" at bounding box center [397, 14] width 701 height 28
click at [215, 13] on div "CReward" at bounding box center [397, 14] width 701 height 28
click at [177, 13] on div "CReward" at bounding box center [397, 14] width 701 height 28
click at [73, 38] on link "ホーム" at bounding box center [67, 38] width 40 height 21
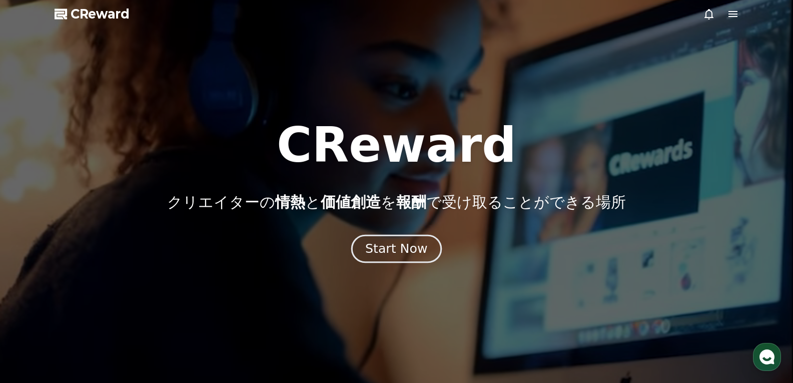
click at [418, 256] on div "Start Now" at bounding box center [396, 248] width 62 height 17
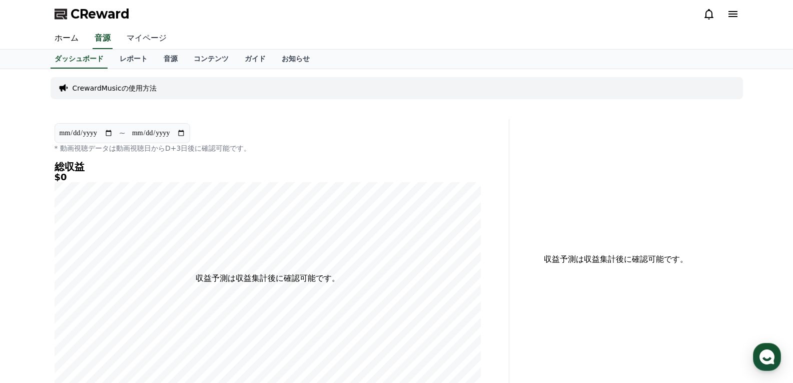
click at [135, 40] on link "マイページ" at bounding box center [147, 38] width 56 height 21
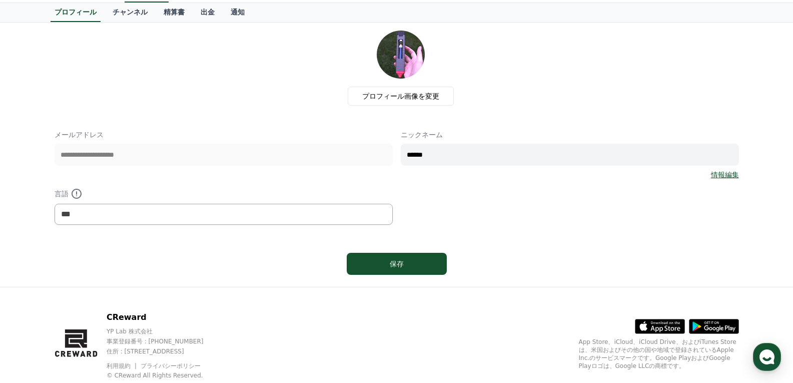
scroll to position [75, 0]
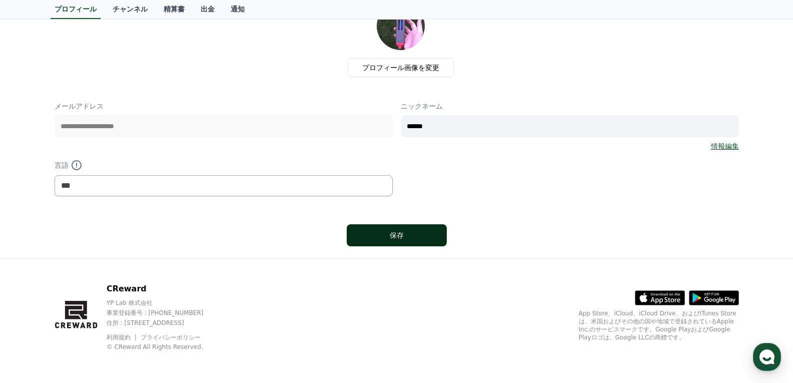
click at [390, 237] on div "保存" at bounding box center [397, 235] width 60 height 10
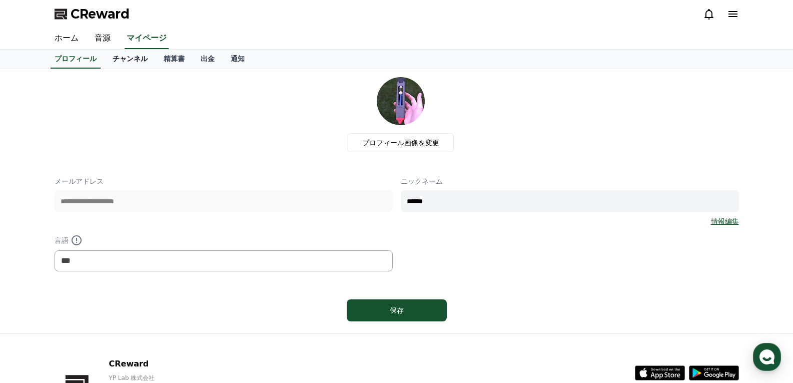
click at [117, 65] on link "チャンネル" at bounding box center [130, 59] width 51 height 19
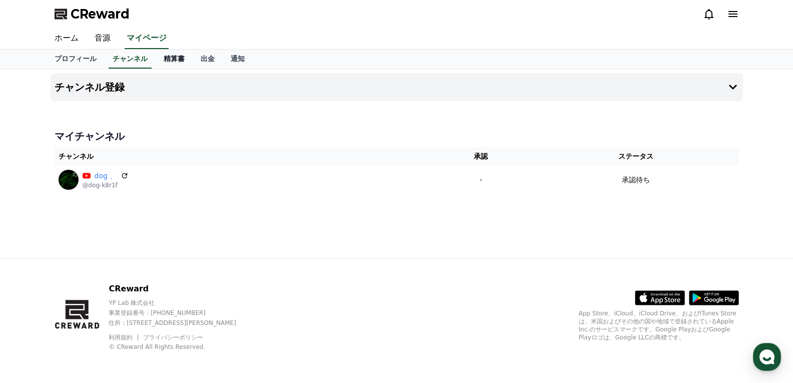
click at [156, 63] on link "精算書" at bounding box center [174, 59] width 37 height 19
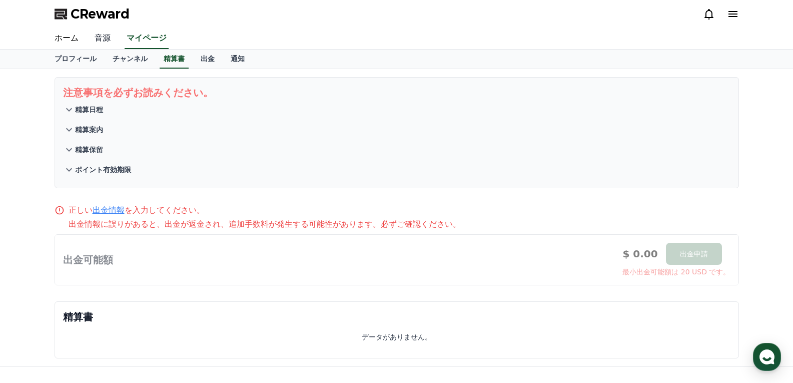
click at [100, 41] on link "音源" at bounding box center [103, 38] width 32 height 21
